Goal: Navigation & Orientation: Find specific page/section

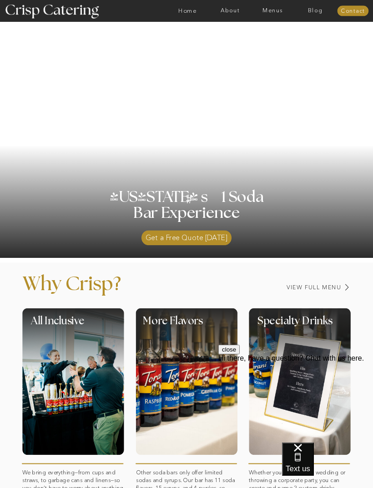
click at [273, 12] on nav "Menus" at bounding box center [272, 11] width 43 height 6
click at [263, 27] on nav "Summer (Mar-Aug)" at bounding box center [274, 28] width 55 height 6
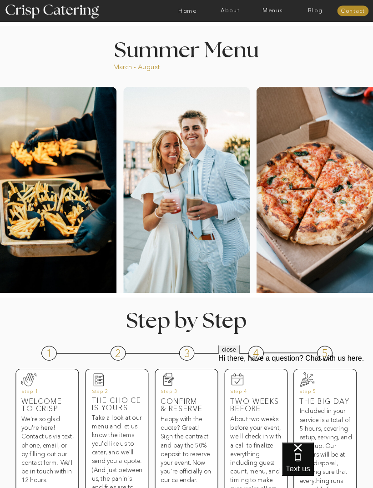
click at [277, 8] on nav "Menus" at bounding box center [272, 11] width 43 height 6
click at [265, 31] on nav "Summer (Mar-Aug)" at bounding box center [274, 28] width 55 height 6
click at [276, 8] on nav "Menus" at bounding box center [272, 11] width 43 height 6
click at [275, 9] on nav "Menus" at bounding box center [272, 11] width 43 height 6
click at [263, 34] on nav "Winter (Sep-Feb)" at bounding box center [272, 37] width 51 height 6
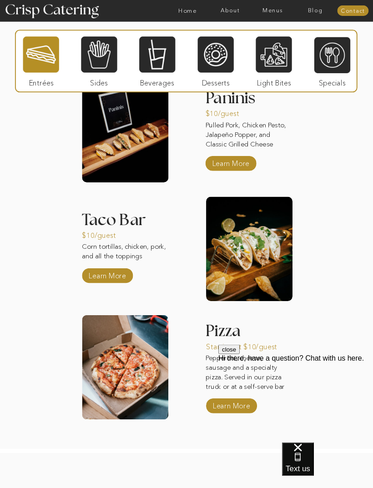
scroll to position [787, 0]
click at [101, 59] on div at bounding box center [99, 54] width 36 height 37
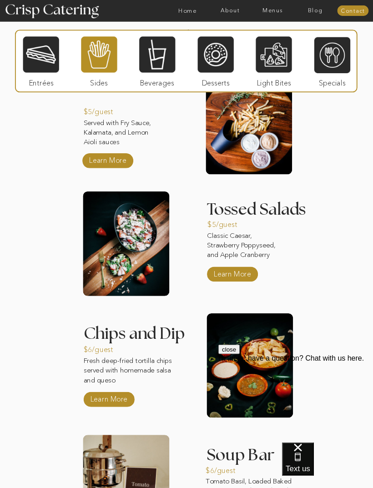
scroll to position [798, 0]
click at [279, 53] on div at bounding box center [273, 54] width 36 height 37
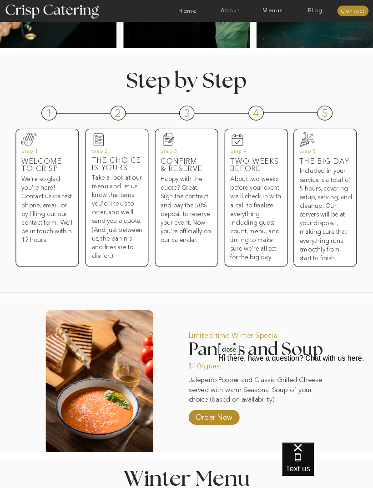
scroll to position [182, 0]
